Goal: Task Accomplishment & Management: Manage account settings

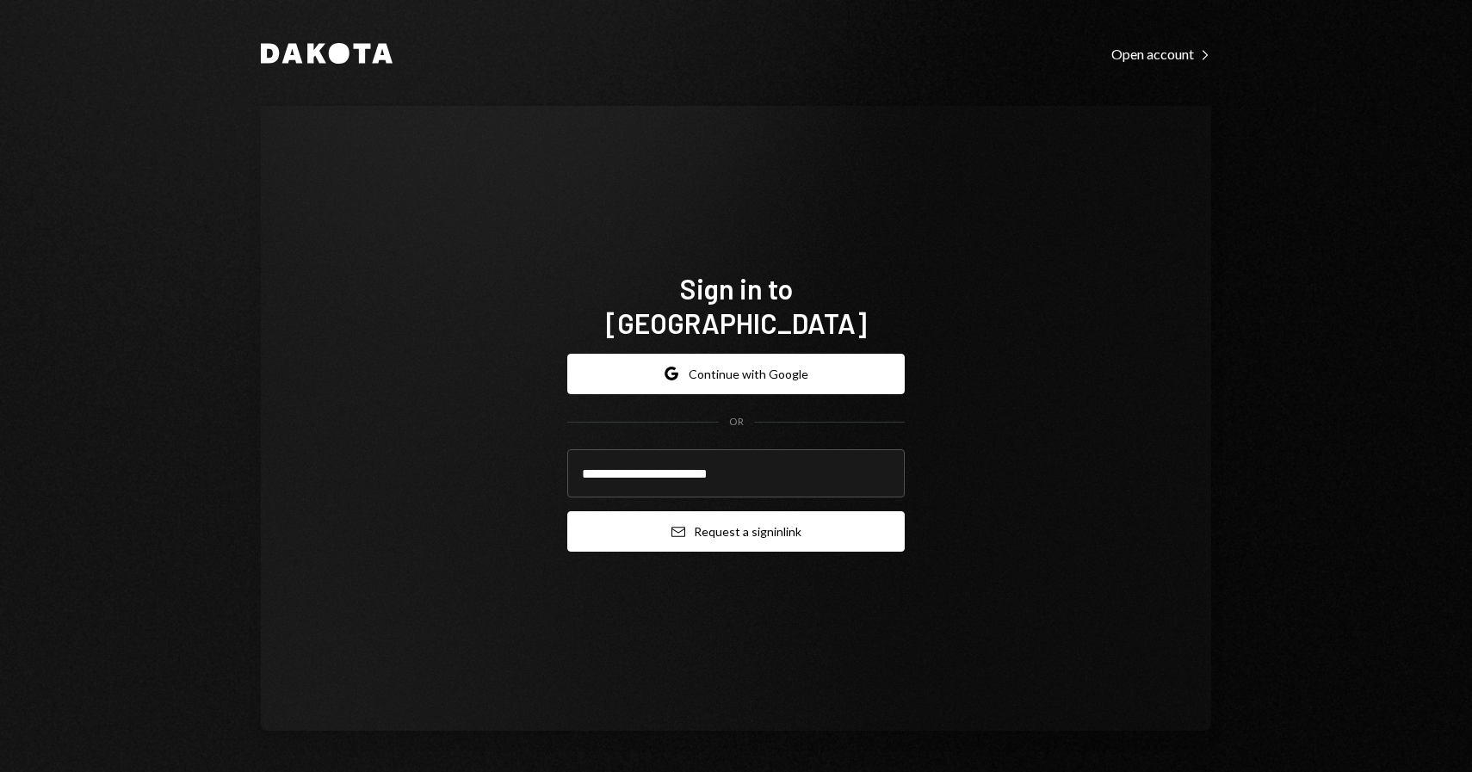
type input "**********"
click at [726, 511] on button "Email Request a sign in link" at bounding box center [736, 531] width 338 height 40
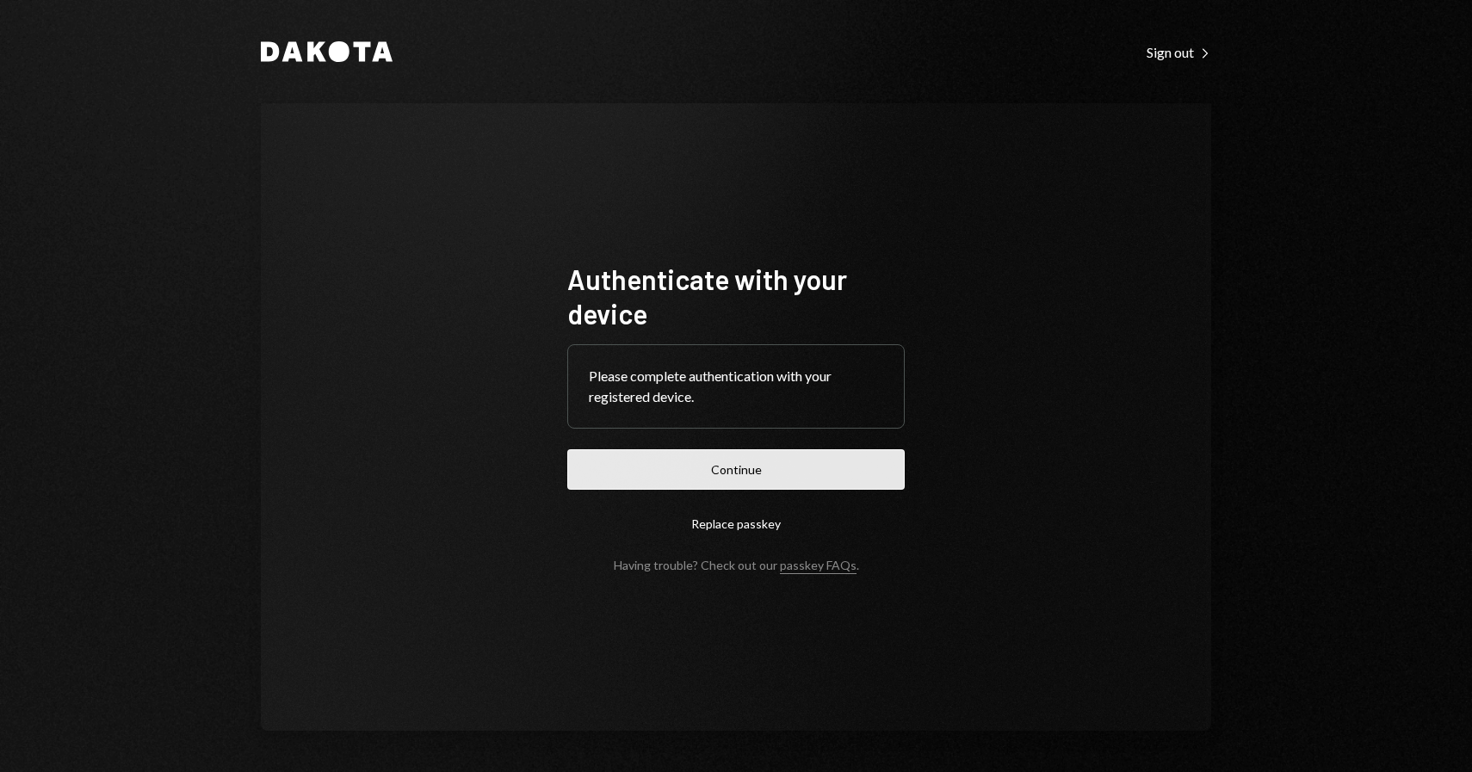
click at [761, 476] on button "Continue" at bounding box center [736, 469] width 338 height 40
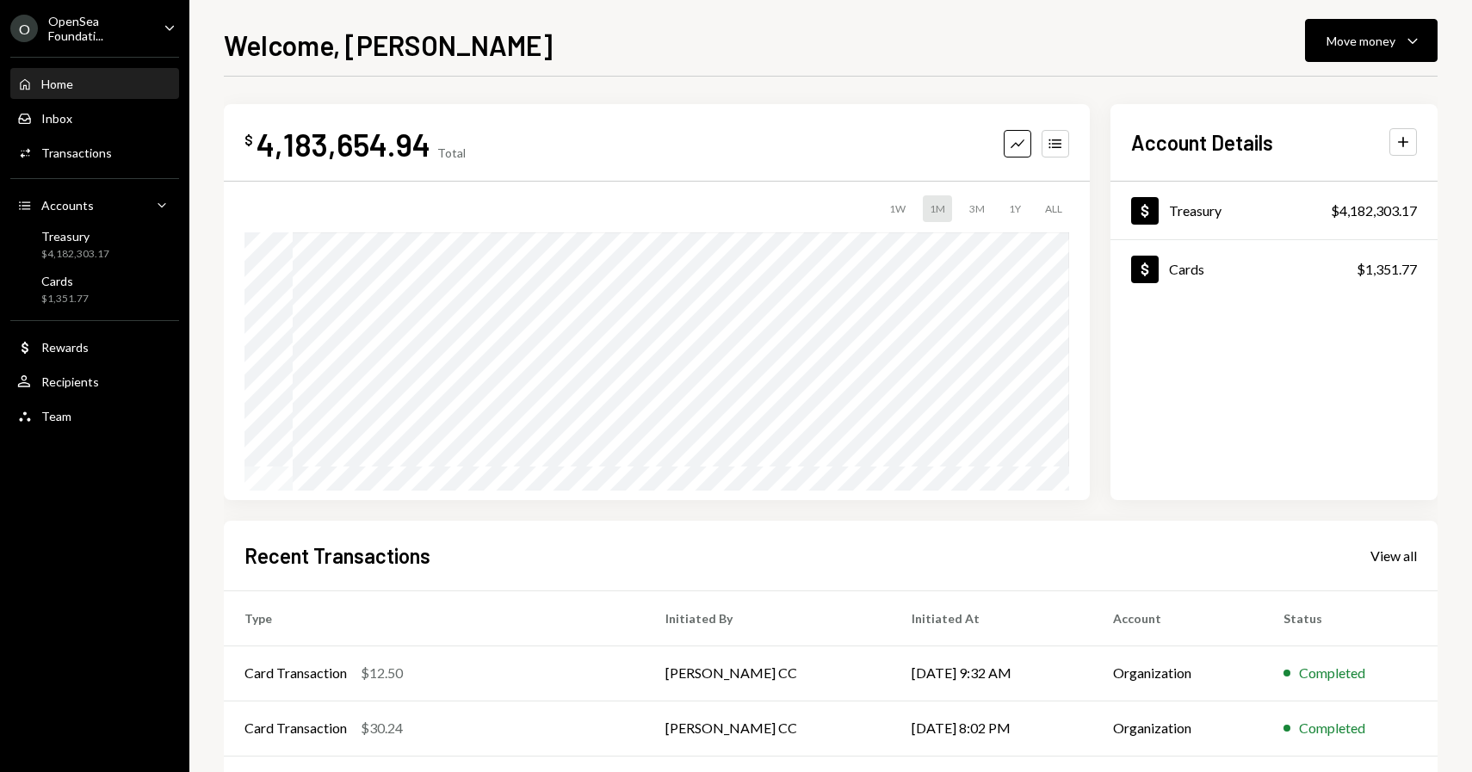
click at [195, 142] on div "Welcome, James Move money Caret Down $ 4,183,654.94 Total Graph Accounts 1W 1M …" at bounding box center [830, 386] width 1283 height 772
click at [1408, 552] on div "View all" at bounding box center [1394, 556] width 46 height 17
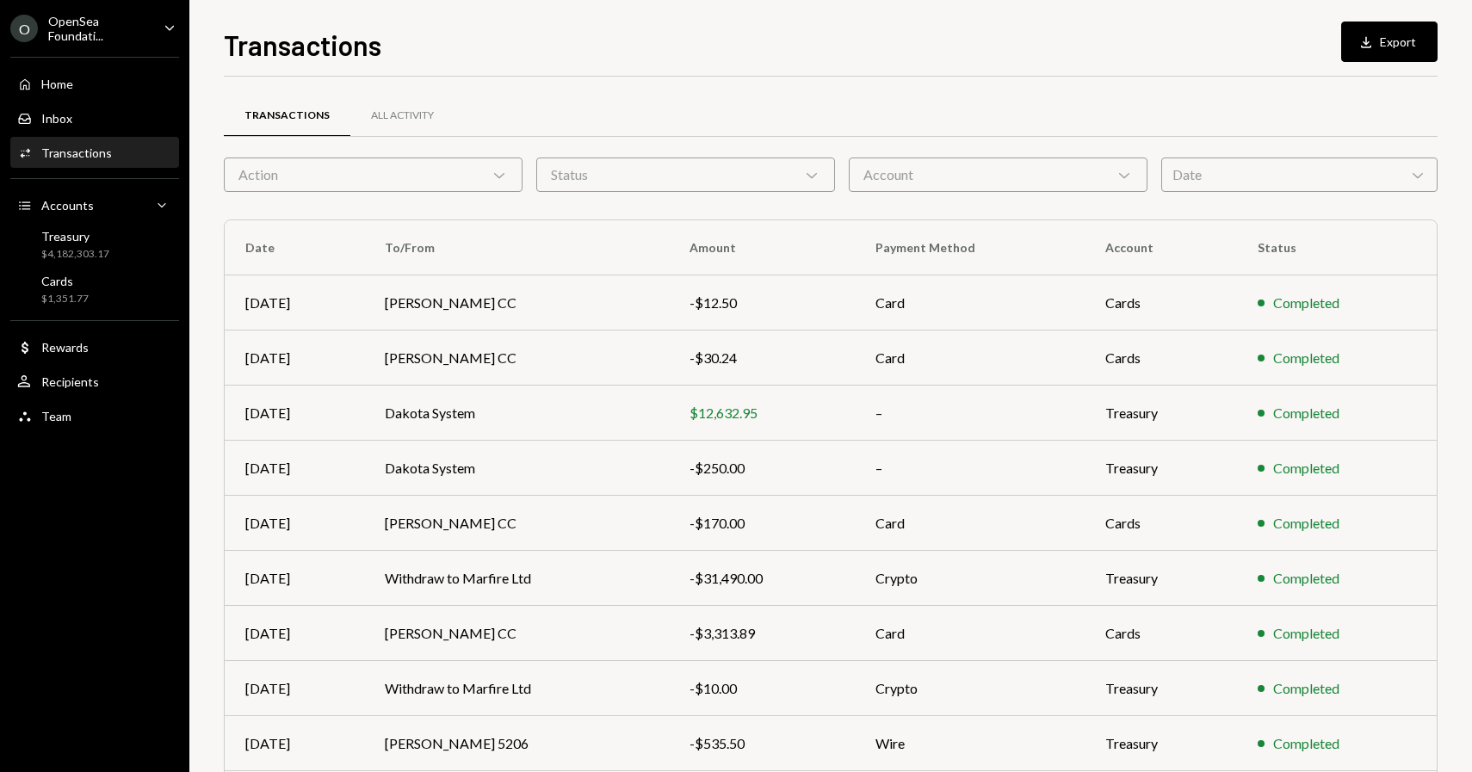
click at [201, 158] on div "Transactions Download Export Transactions All Activity Action Chevron Down Stat…" at bounding box center [830, 386] width 1283 height 772
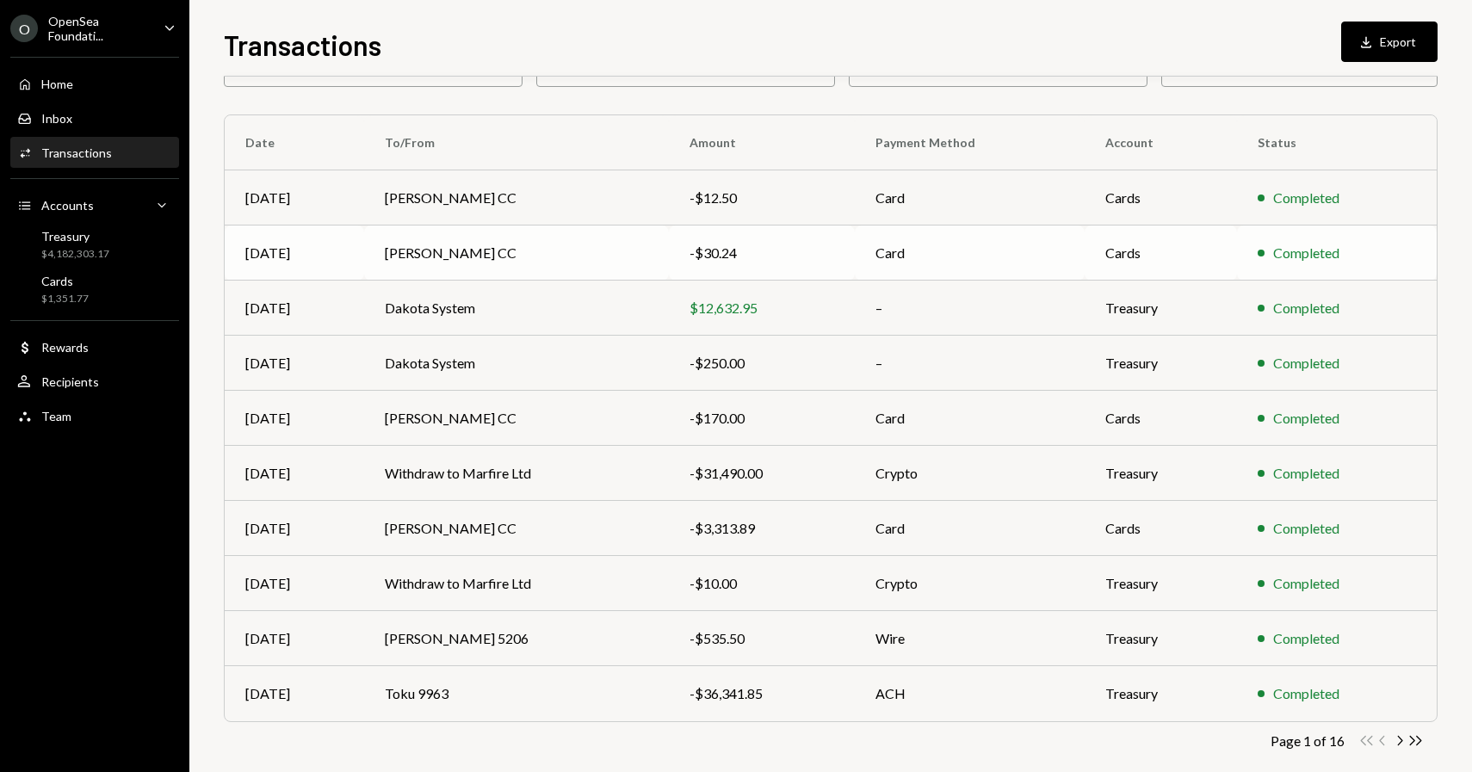
scroll to position [127, 0]
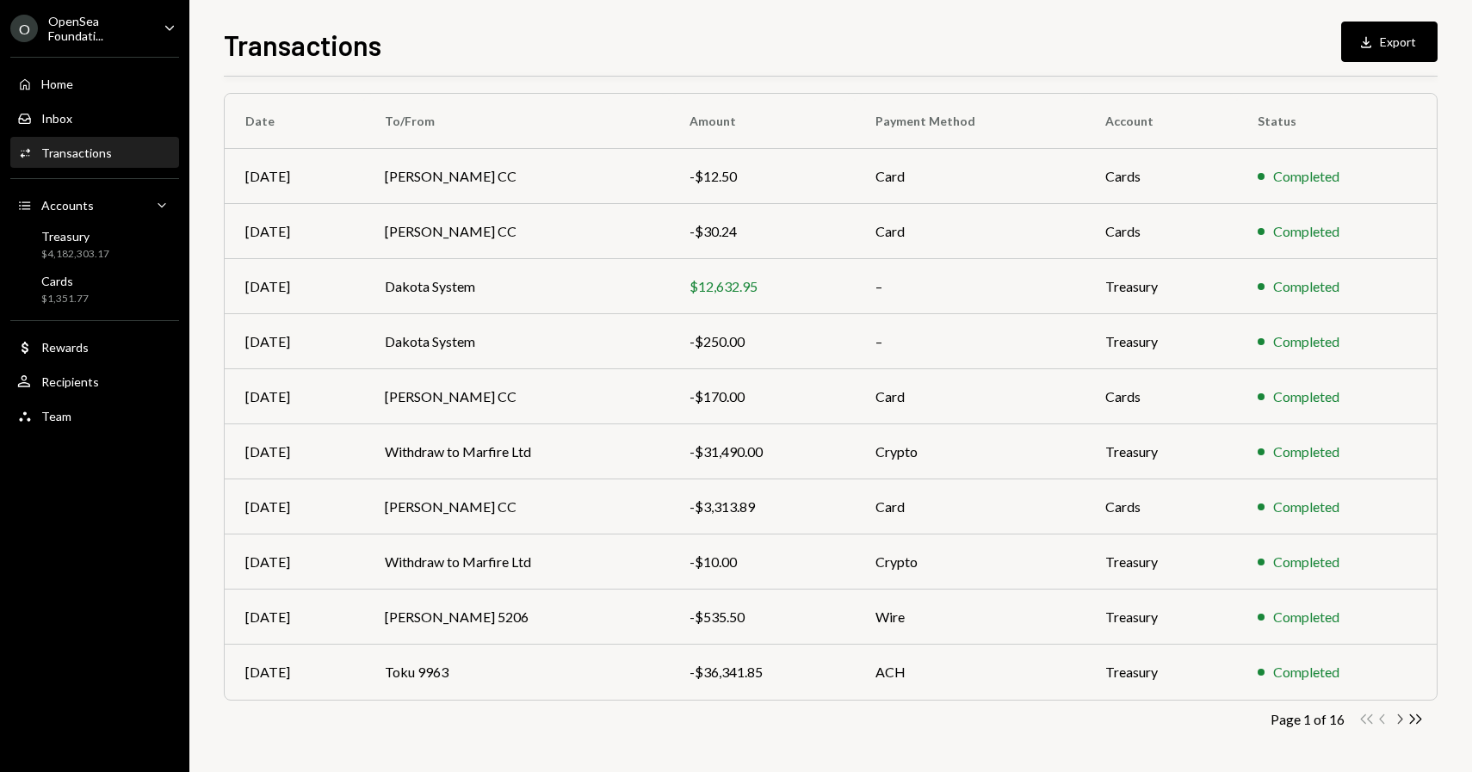
click at [1400, 722] on icon "Chevron Right" at bounding box center [1399, 719] width 16 height 16
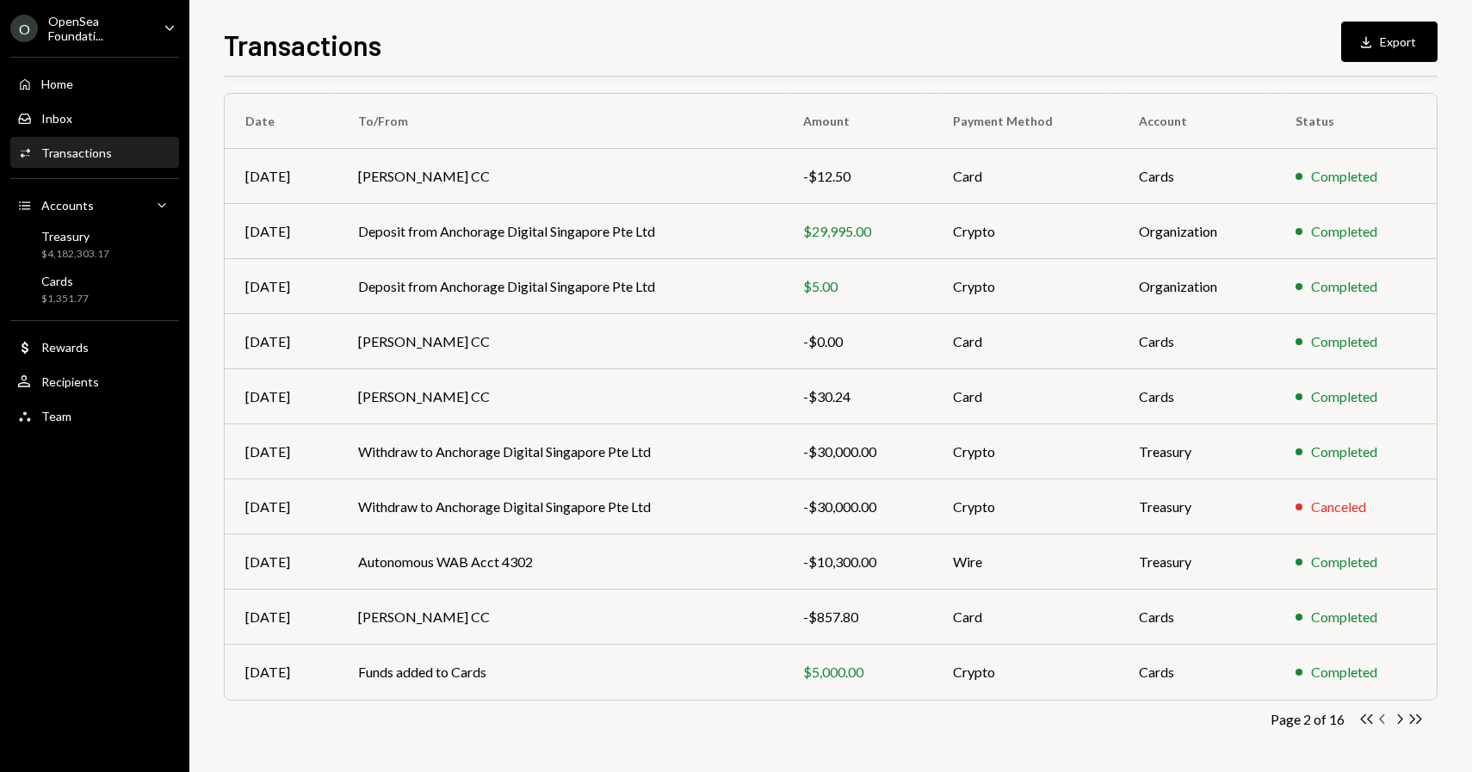
click at [1381, 718] on icon "Chevron Left" at bounding box center [1383, 719] width 16 height 16
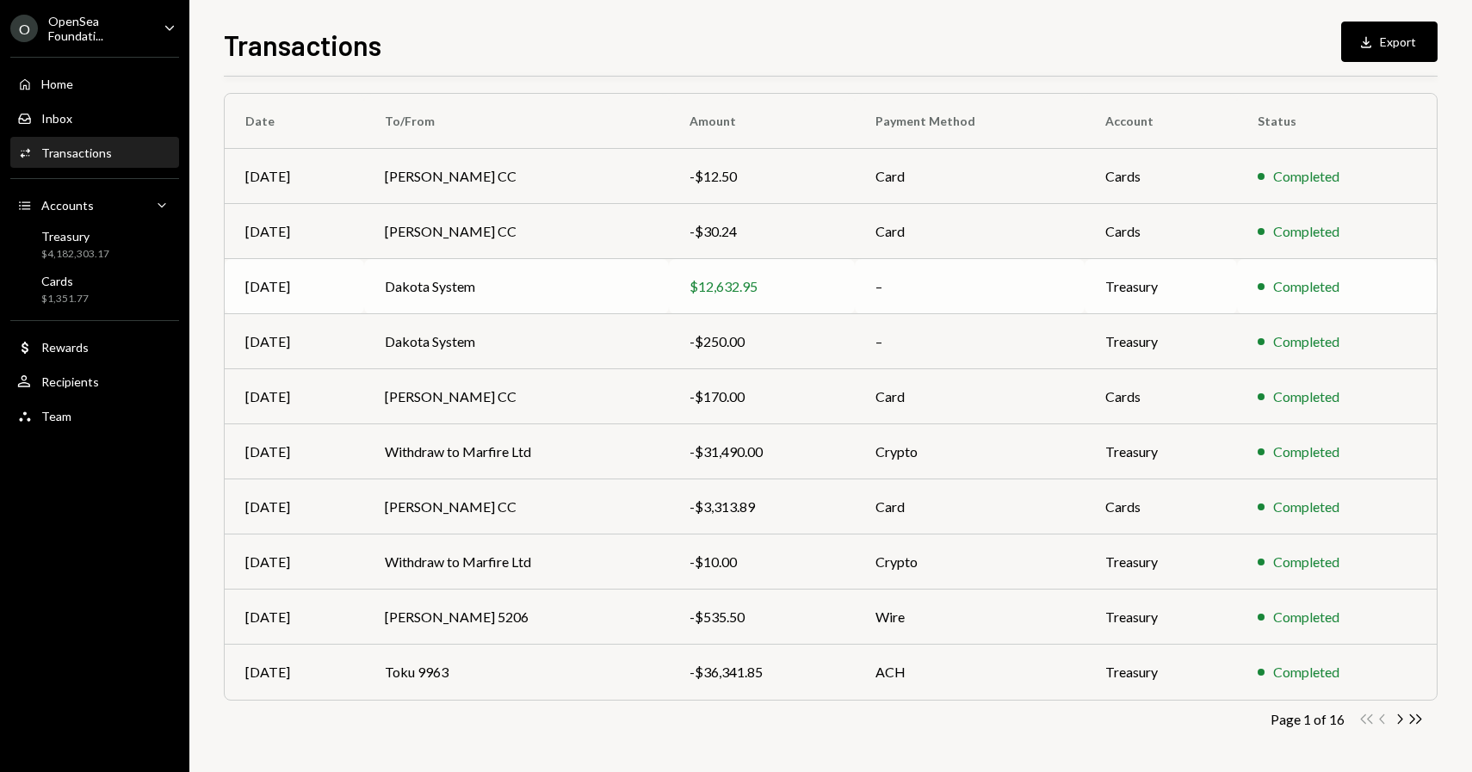
scroll to position [0, 0]
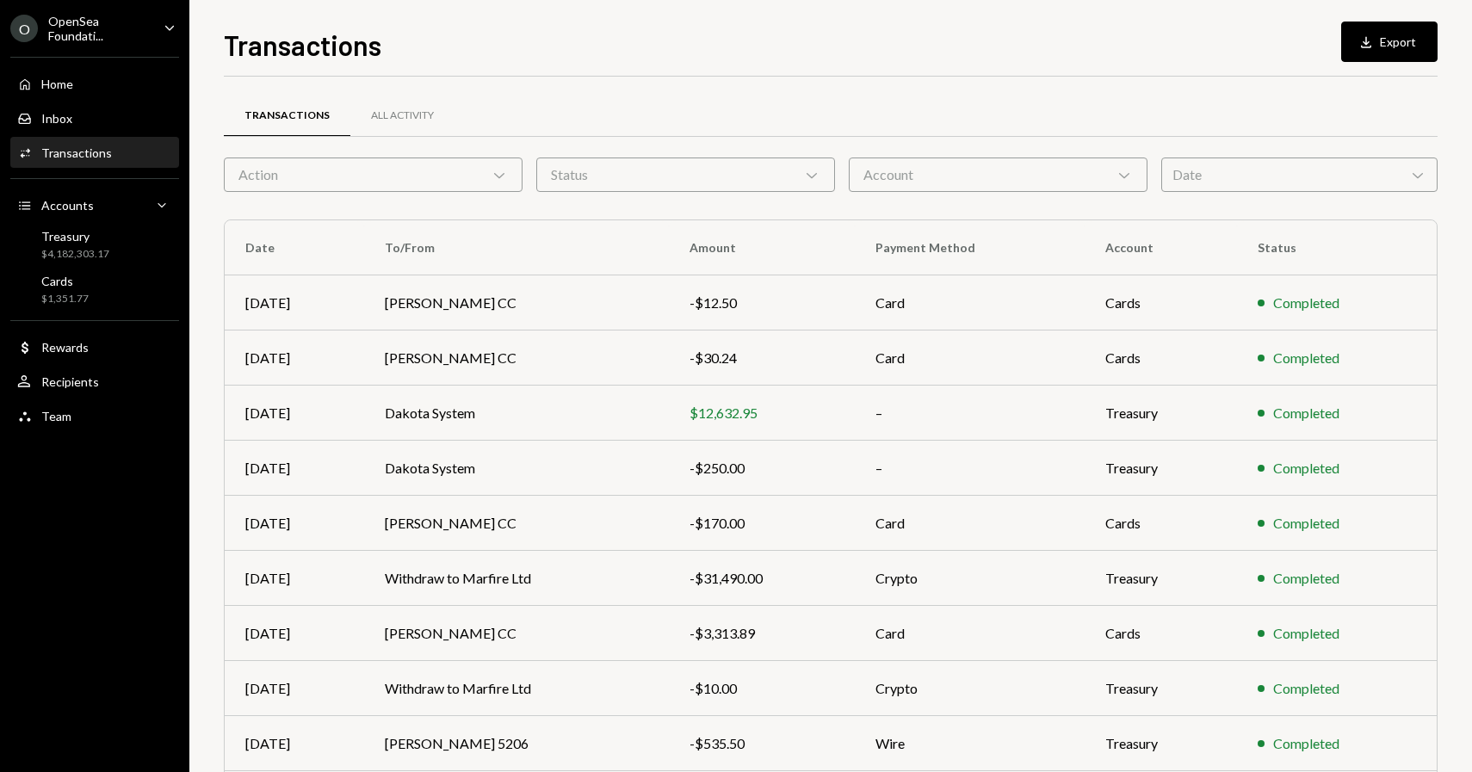
click at [497, 53] on div "Transactions Download Export" at bounding box center [831, 43] width 1214 height 38
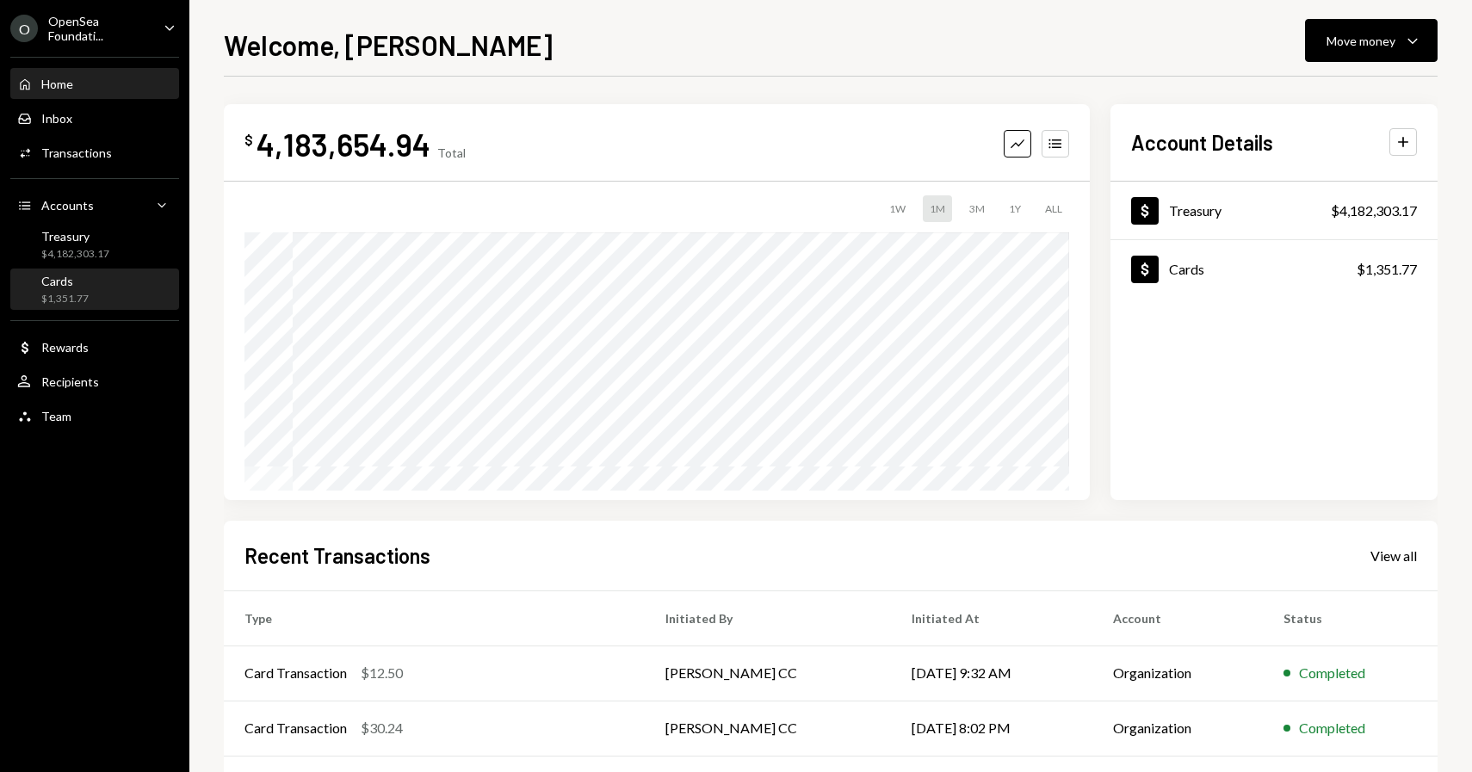
click at [120, 293] on div "Cards $1,351.77" at bounding box center [94, 290] width 155 height 33
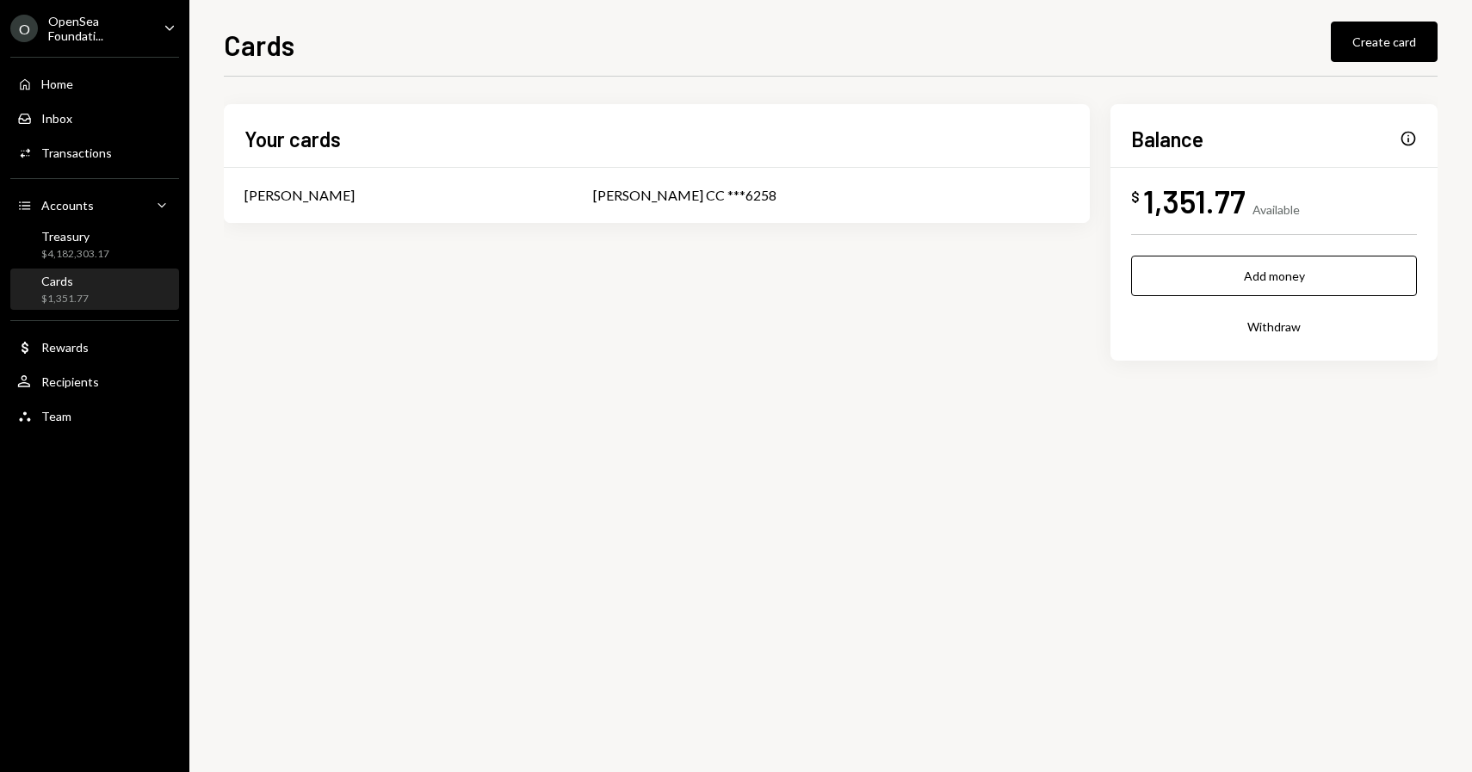
click at [198, 287] on div "Cards Create card Your cards [PERSON_NAME] [PERSON_NAME] CC ***6258 Balance Inf…" at bounding box center [830, 386] width 1283 height 772
